Goal: Navigation & Orientation: Find specific page/section

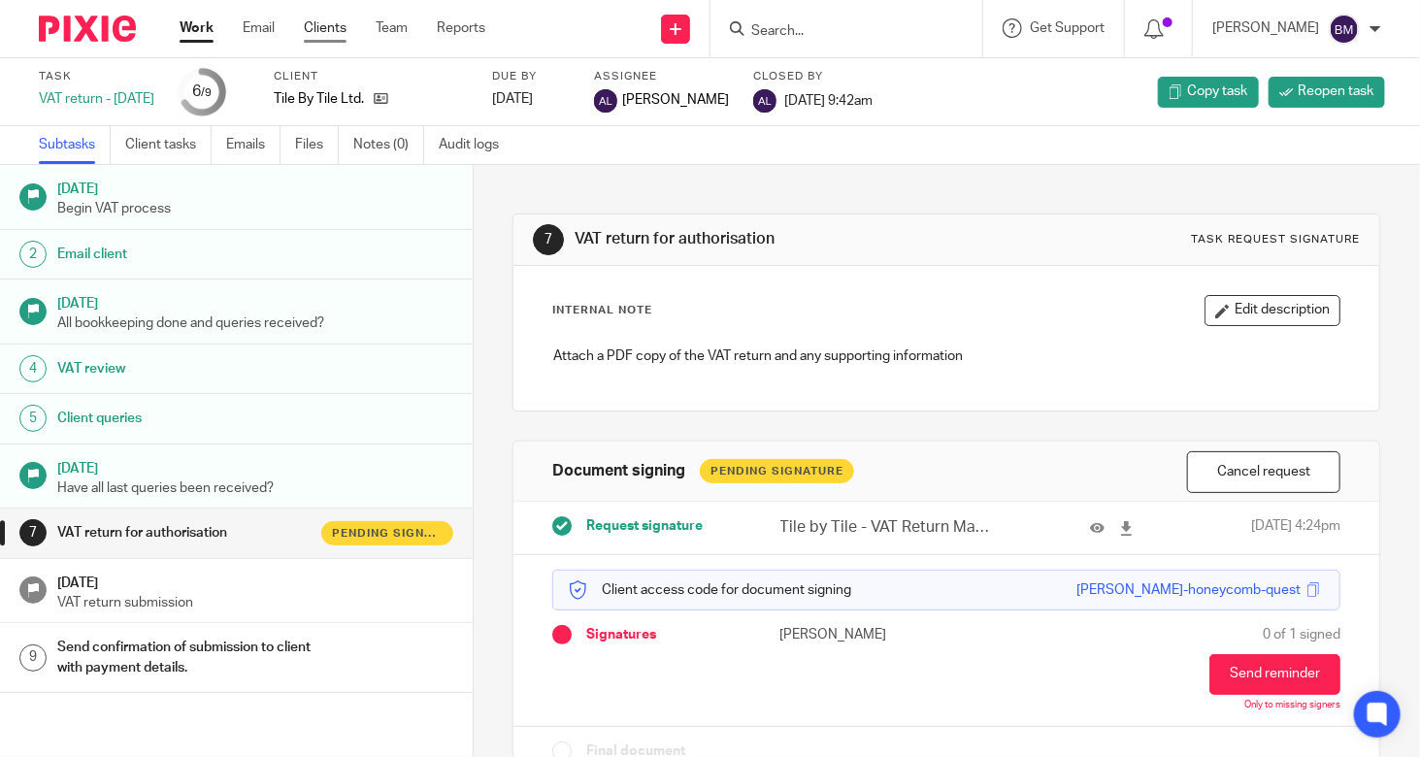
click at [318, 25] on link "Clients" at bounding box center [325, 27] width 43 height 19
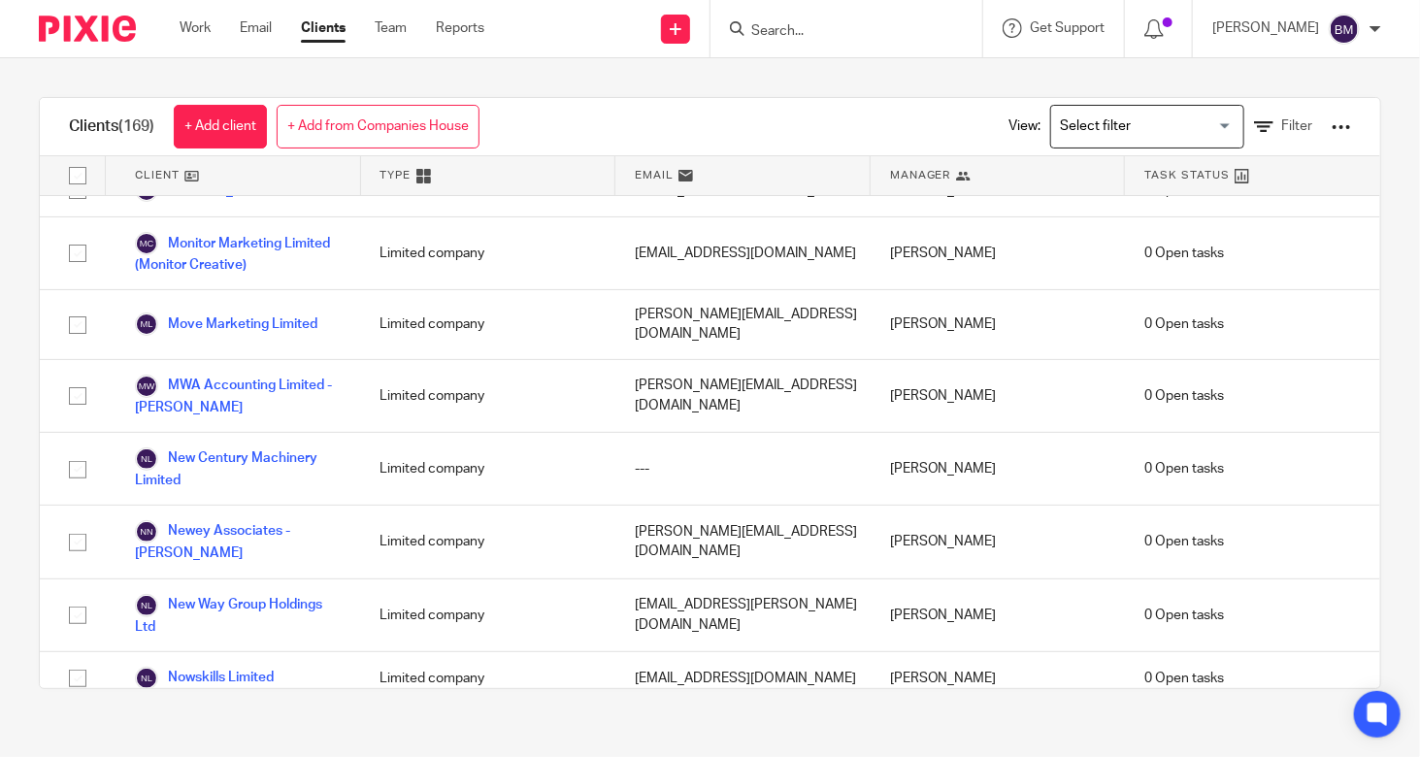
scroll to position [7475, 0]
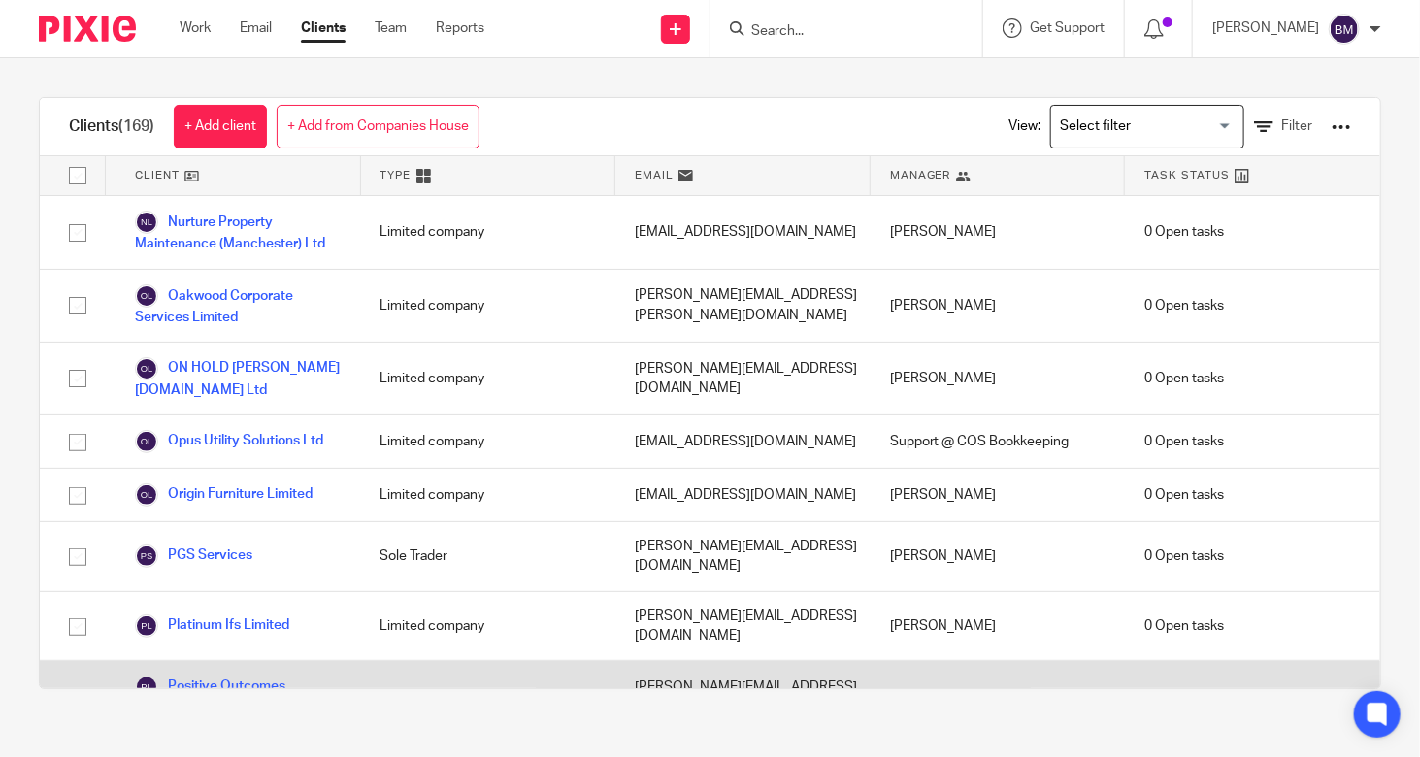
click at [231, 676] on link "Positive Outcomes Childcare Limited" at bounding box center [238, 697] width 207 height 43
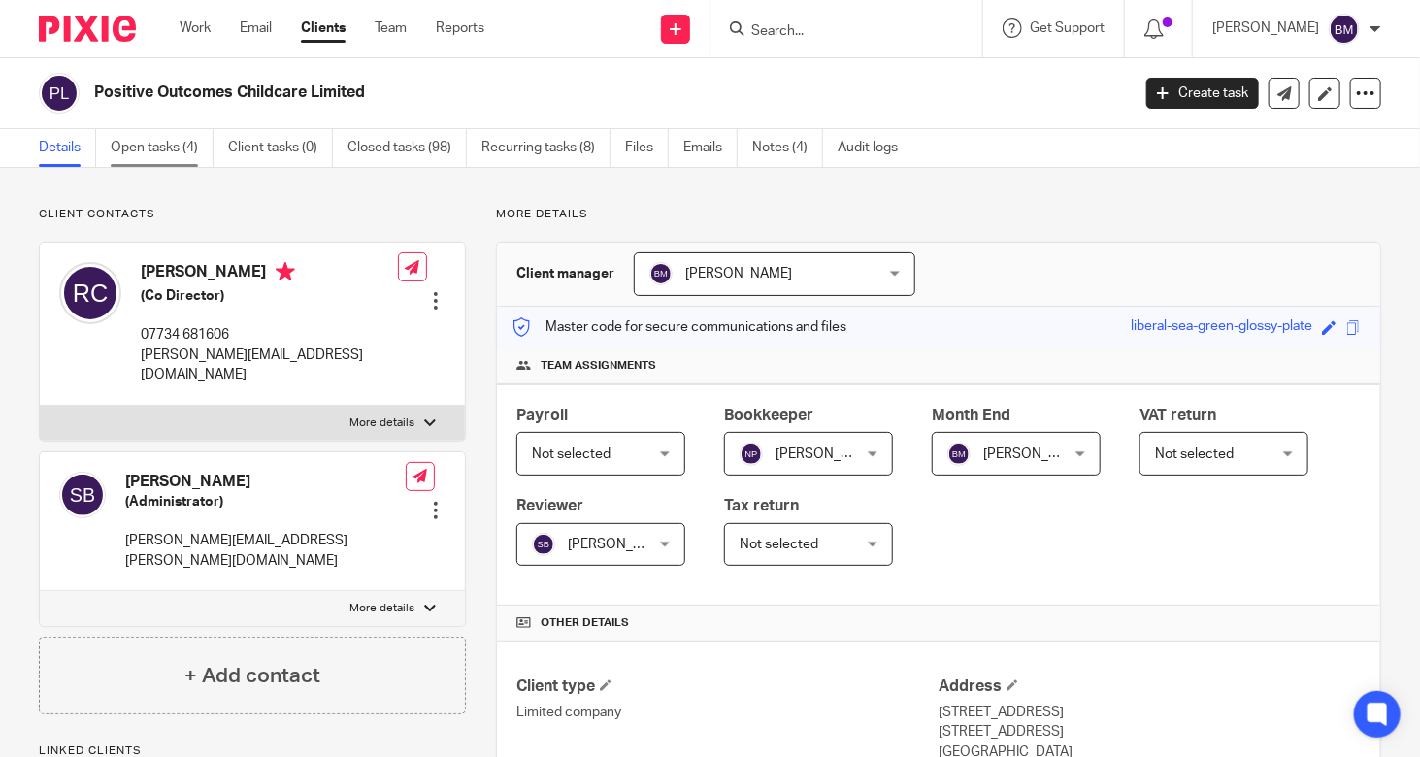
click at [175, 147] on link "Open tasks (4)" at bounding box center [162, 148] width 103 height 38
